Goal: Task Accomplishment & Management: Complete application form

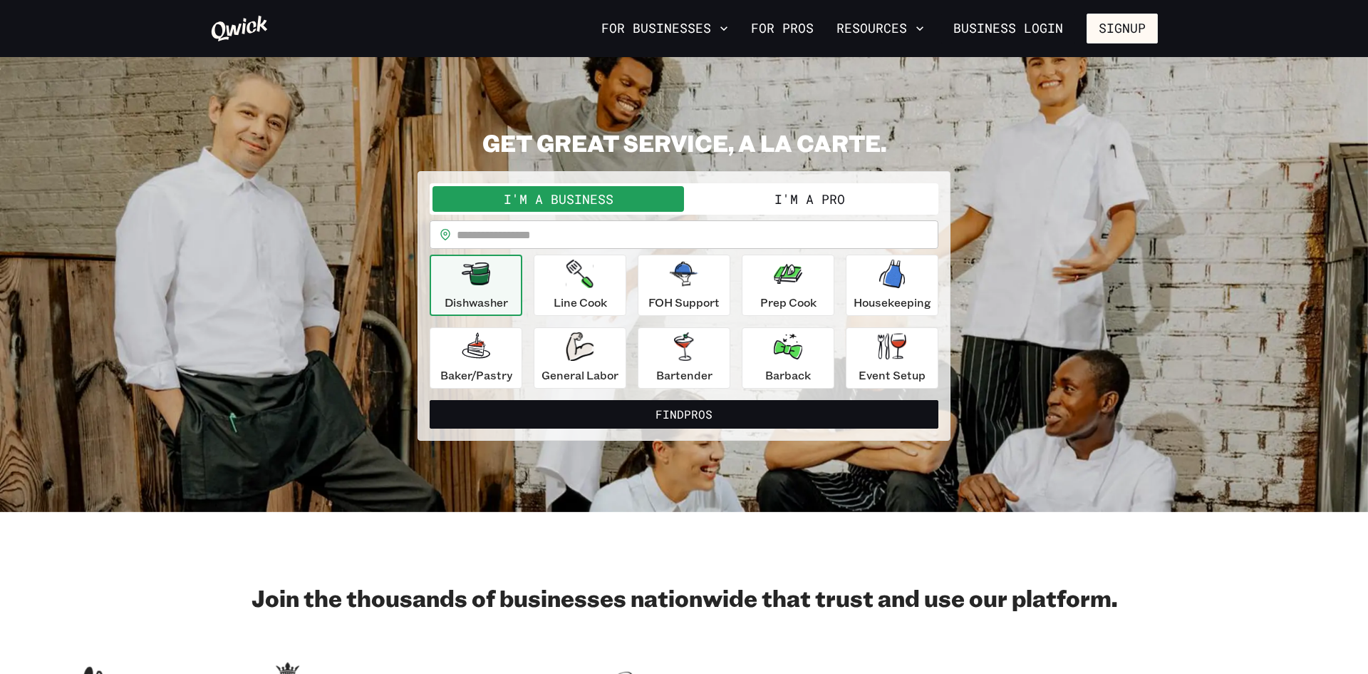
click at [822, 192] on button "I'm a Pro" at bounding box center [810, 199] width 252 height 26
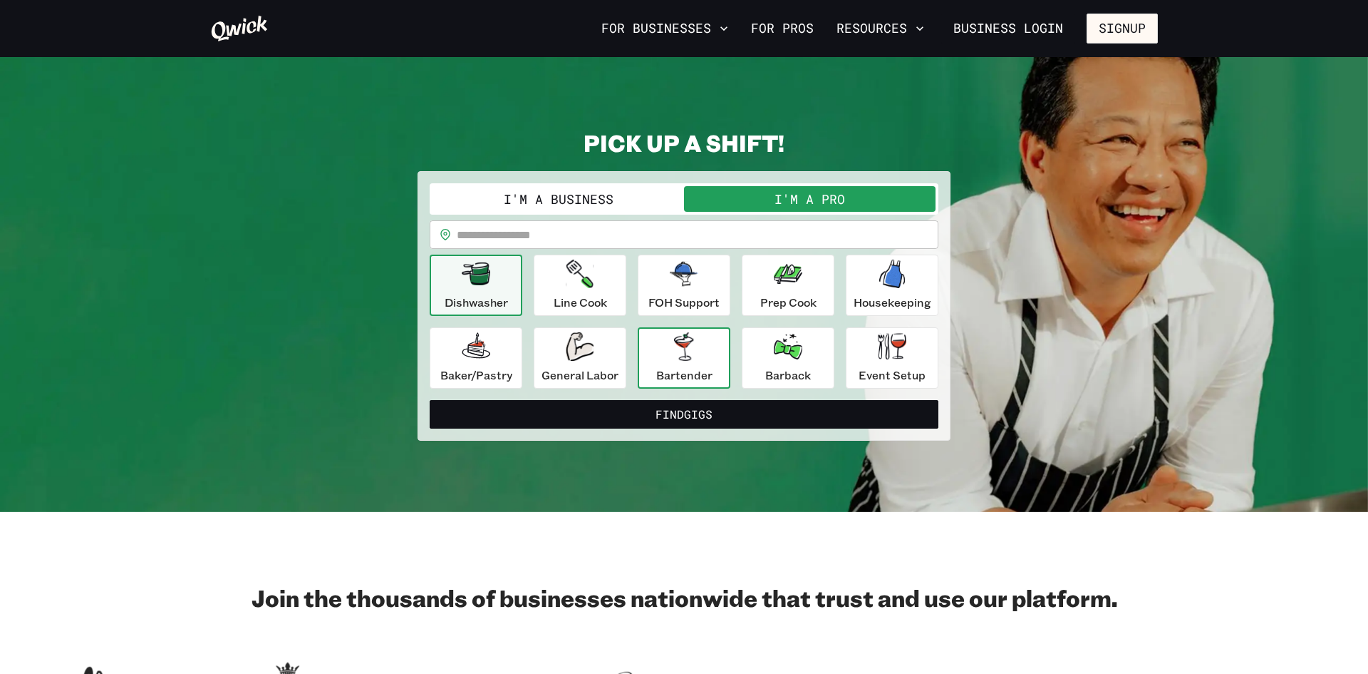
click at [684, 350] on icon "button" at bounding box center [683, 346] width 19 height 29
click at [1150, 5] on div "For Businesses For Pros Resources Business Login Signup" at bounding box center [684, 28] width 1368 height 57
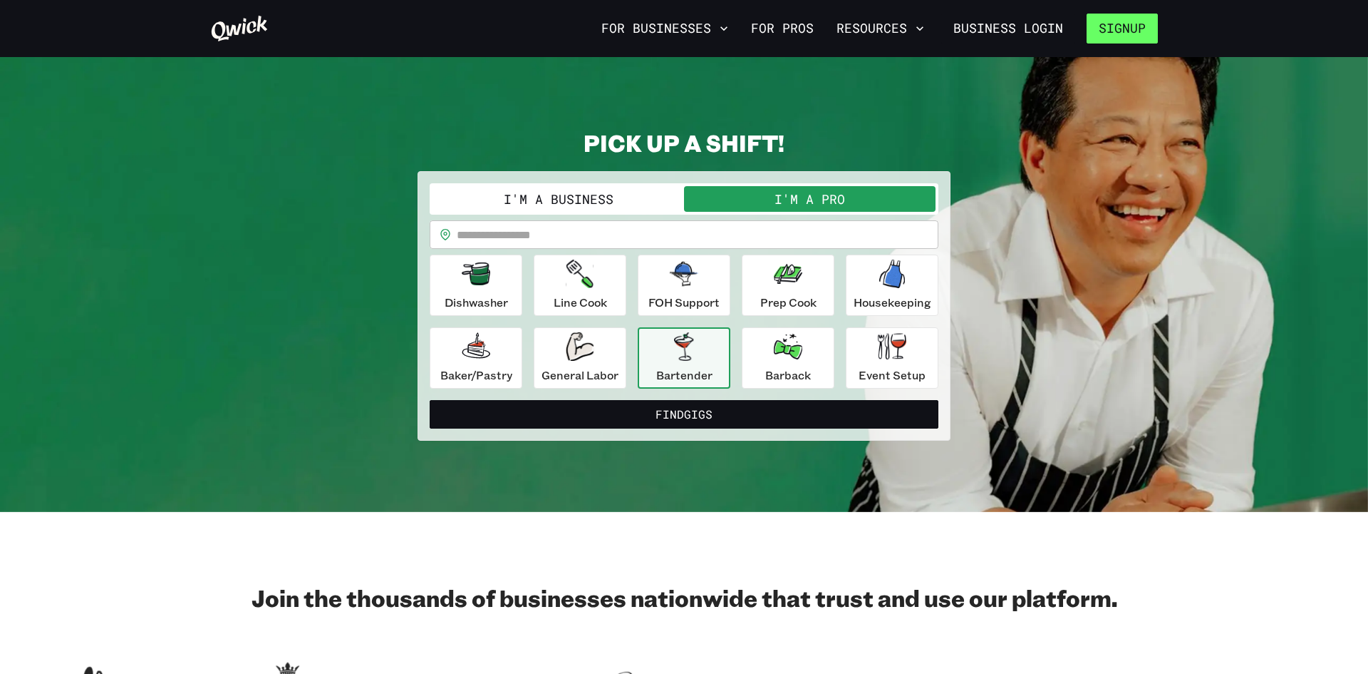
click at [1121, 33] on button "Signup" at bounding box center [1122, 29] width 71 height 30
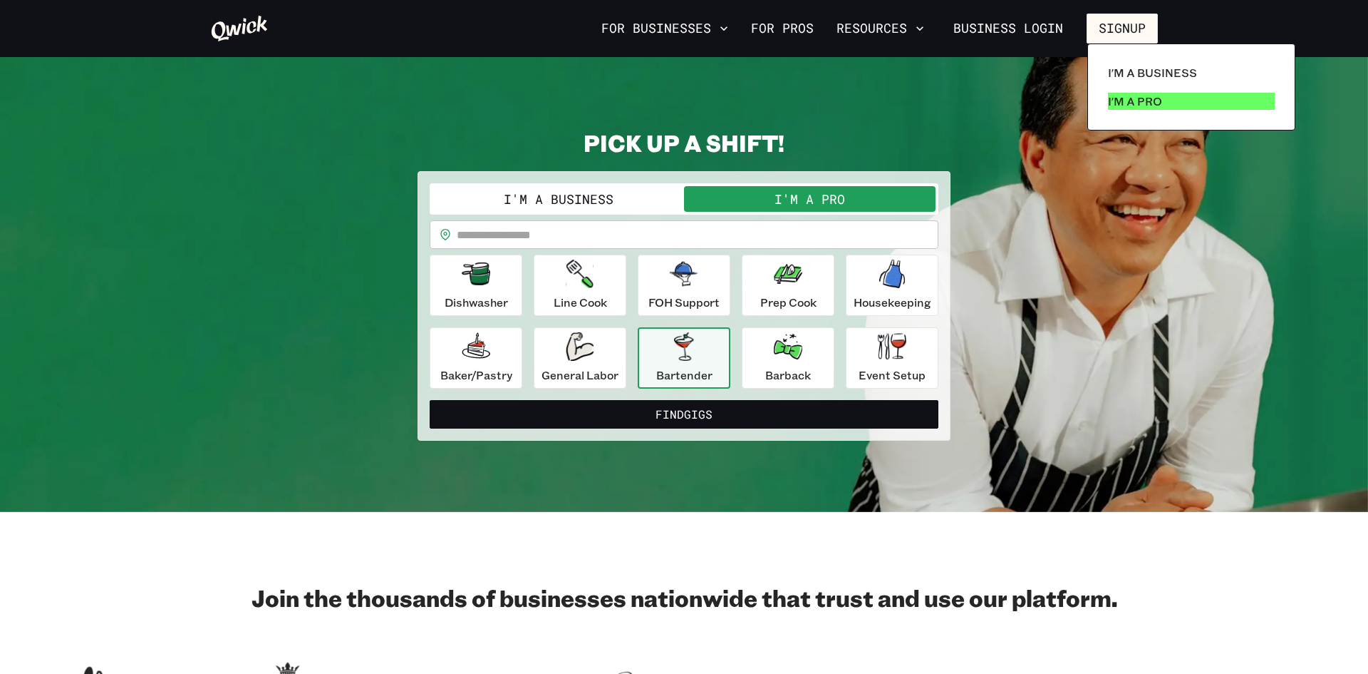
click at [1157, 99] on p "I'm a Pro" at bounding box center [1135, 101] width 54 height 17
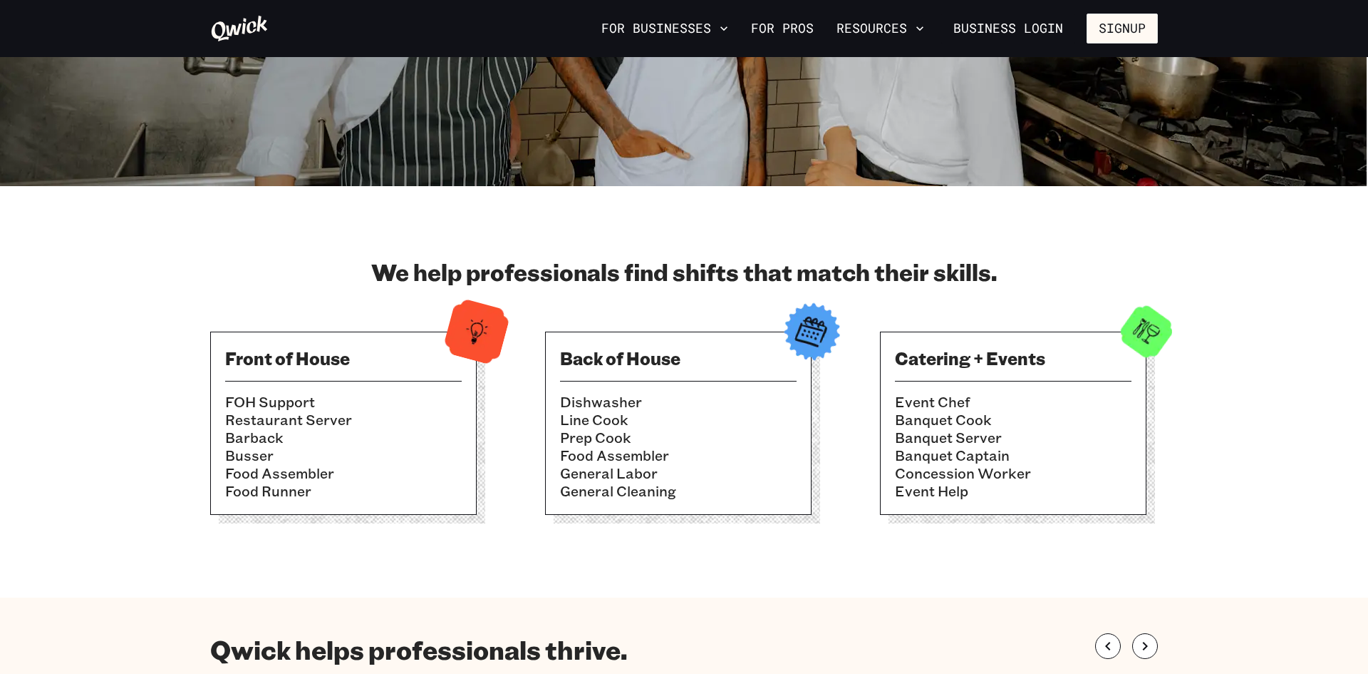
scroll to position [275, 0]
click at [448, 419] on li "Restaurant Server" at bounding box center [343, 419] width 237 height 18
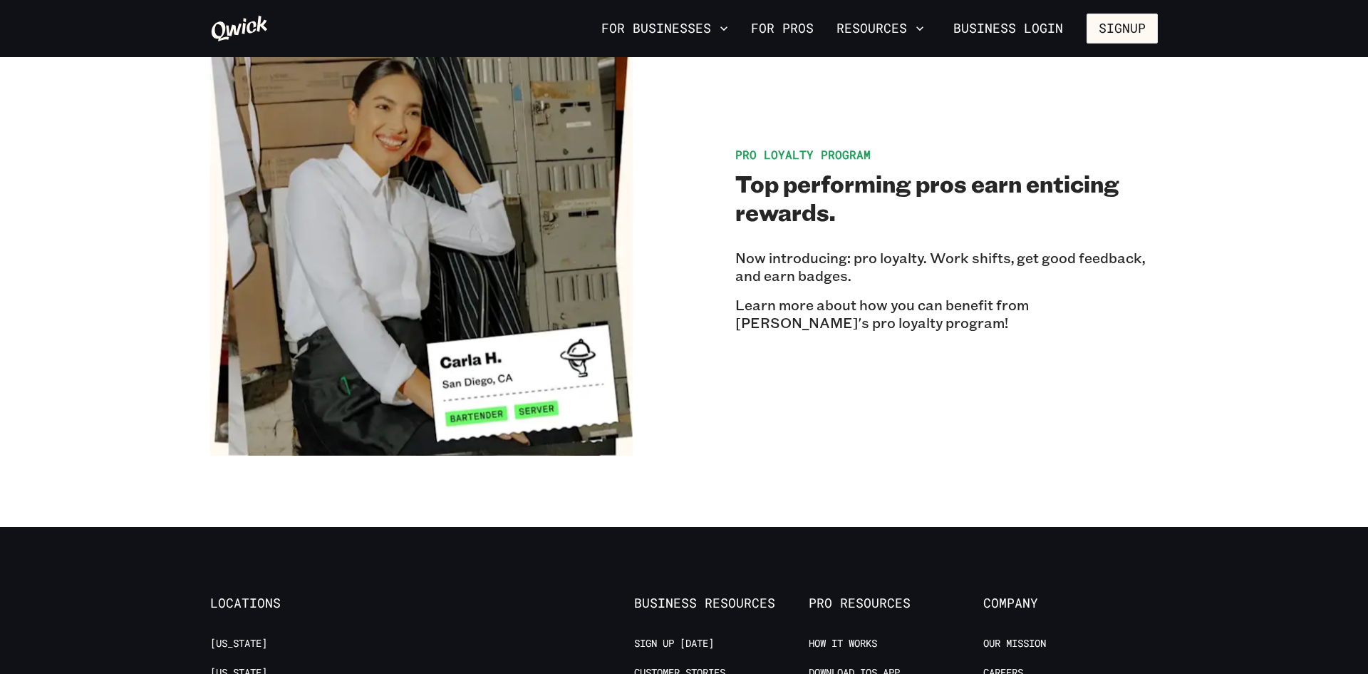
scroll to position [2424, 0]
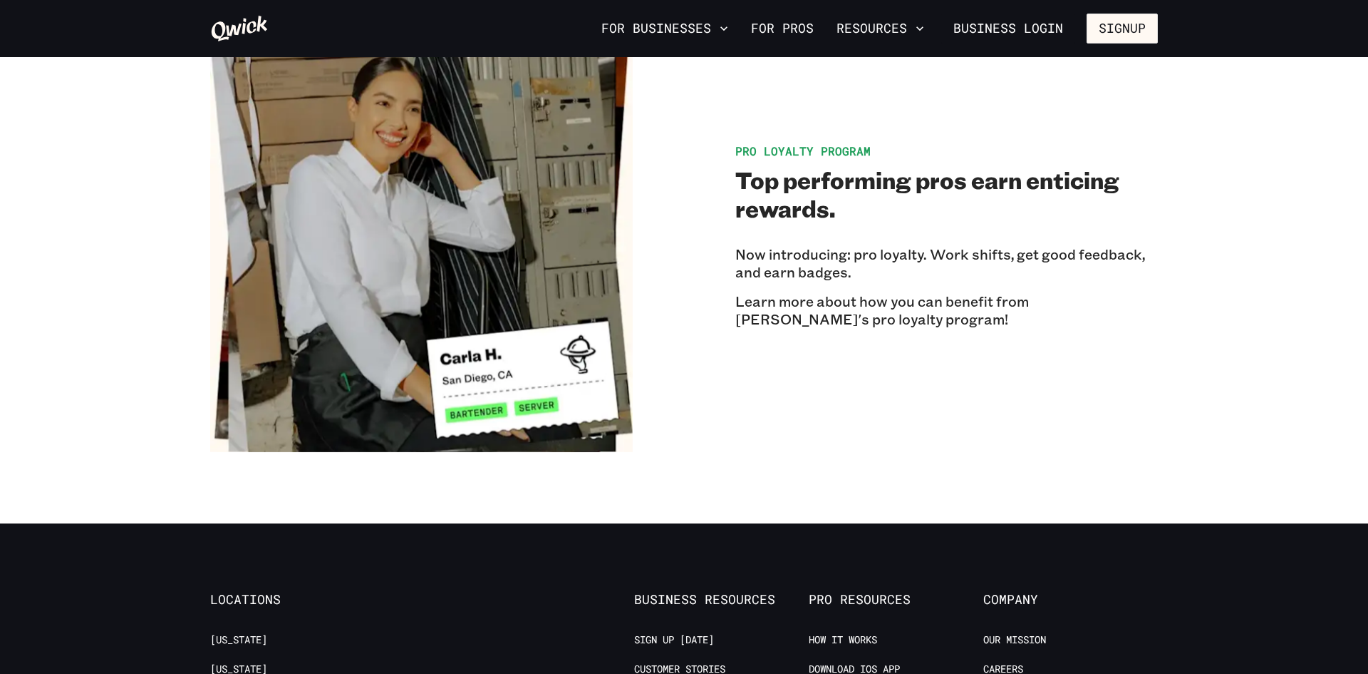
click at [0, 276] on section "Pro Loyalty Program Top performing pros earn enticing rewards. Now introducing:…" at bounding box center [684, 240] width 1368 height 565
